Goal: Transaction & Acquisition: Purchase product/service

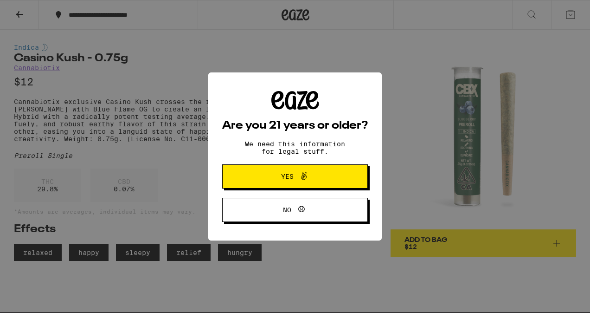
click at [316, 180] on span "Yes" at bounding box center [295, 176] width 71 height 12
